Goal: Task Accomplishment & Management: Use online tool/utility

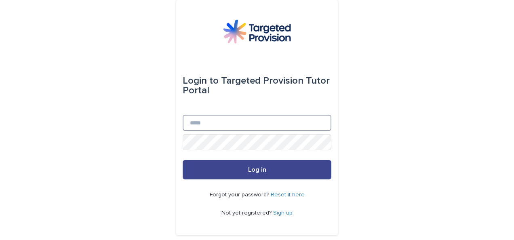
type input "**********"
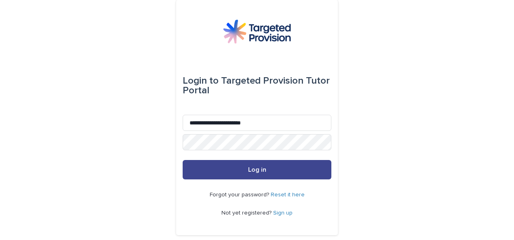
click at [257, 168] on span "Log in" at bounding box center [257, 169] width 18 height 6
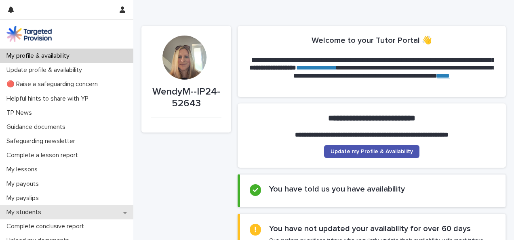
click at [13, 209] on p "My students" at bounding box center [25, 212] width 44 height 8
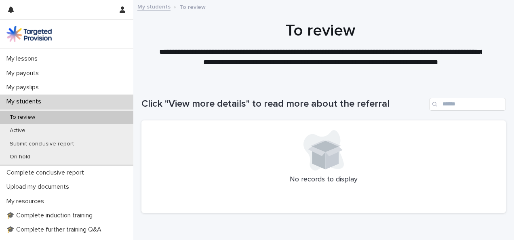
scroll to position [116, 0]
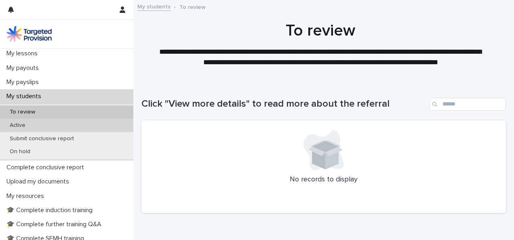
click at [38, 128] on div "Active" at bounding box center [66, 125] width 133 height 13
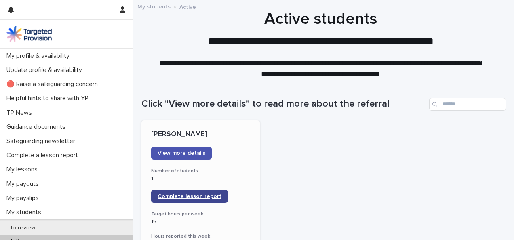
click at [189, 200] on link "Complete lesson report" at bounding box center [189, 196] width 77 height 13
